Goal: Find specific page/section: Find specific page/section

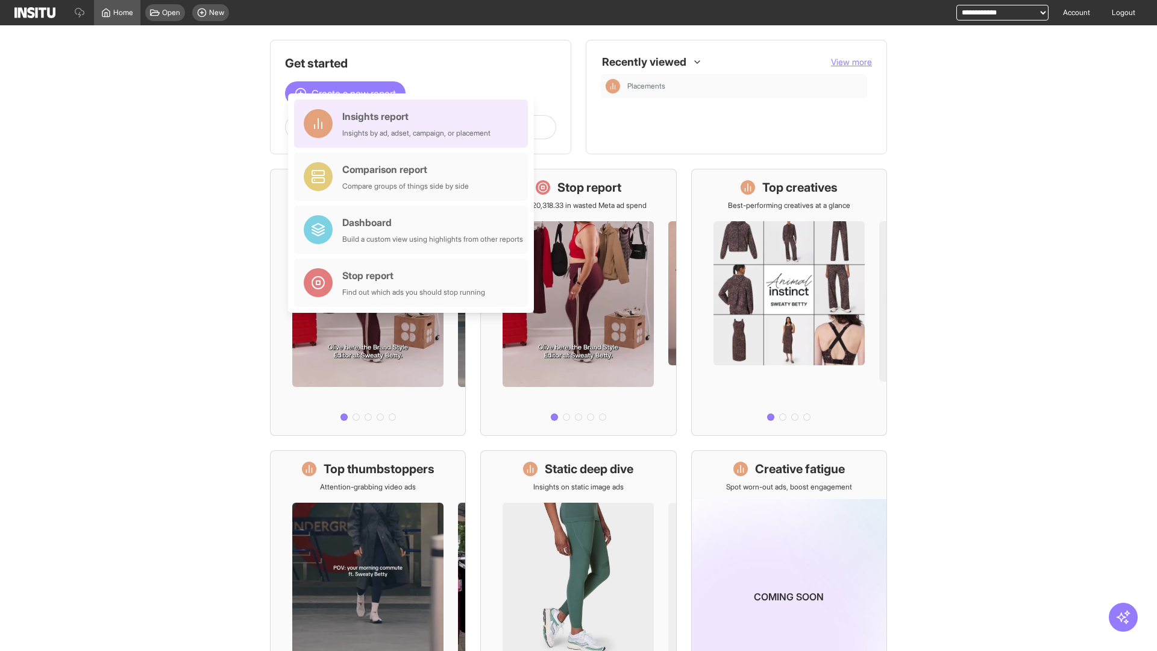
click at [414, 124] on div "Insights report Insights by ad, adset, campaign, or placement" at bounding box center [416, 123] width 148 height 29
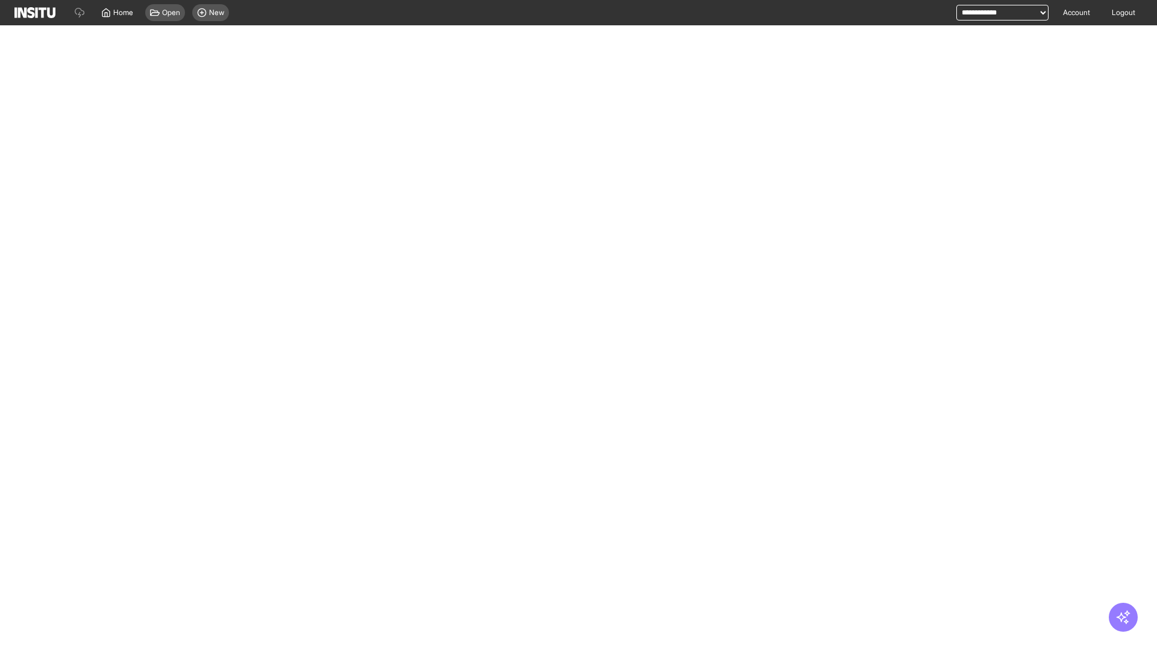
select select "**"
